Goal: Task Accomplishment & Management: Manage account settings

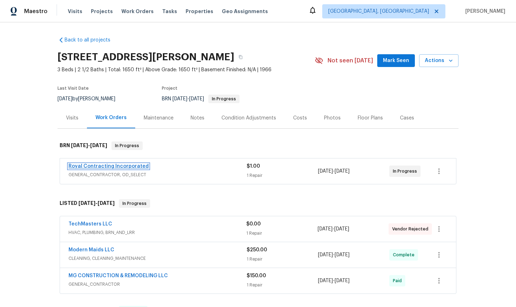
click at [109, 167] on link "Royal Contracting Incorporated" at bounding box center [109, 166] width 80 height 5
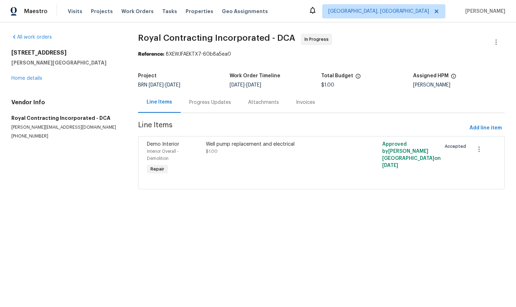
click at [211, 102] on div "Progress Updates" at bounding box center [210, 102] width 42 height 7
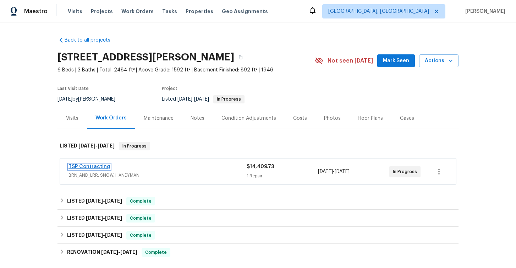
click at [84, 167] on link "TSP Contracting" at bounding box center [90, 166] width 42 height 5
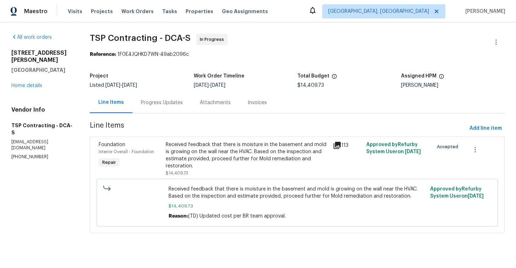
click at [166, 103] on div "Progress Updates" at bounding box center [162, 102] width 42 height 7
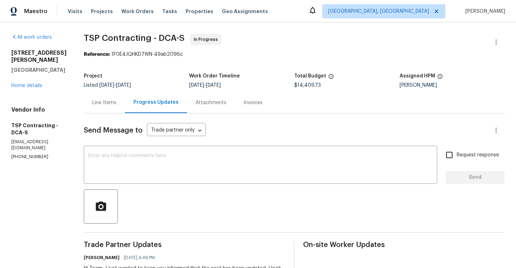
click at [100, 104] on div "Line Items" at bounding box center [104, 102] width 24 height 7
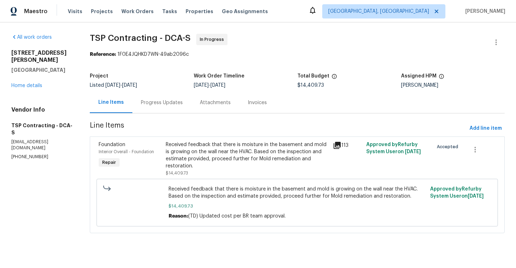
click at [162, 103] on div "Progress Updates" at bounding box center [162, 102] width 42 height 7
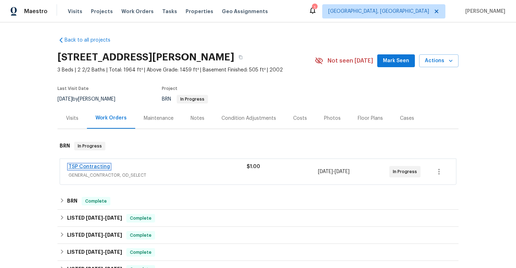
click at [98, 168] on link "TSP Contracting" at bounding box center [90, 166] width 42 height 5
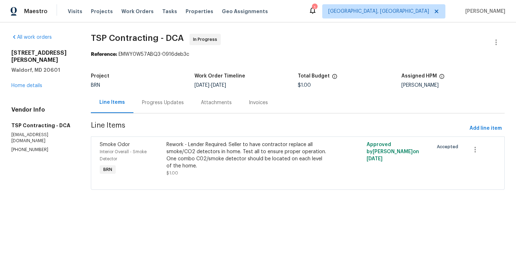
click at [162, 105] on div "Progress Updates" at bounding box center [163, 102] width 42 height 7
